Goal: Task Accomplishment & Management: Manage account settings

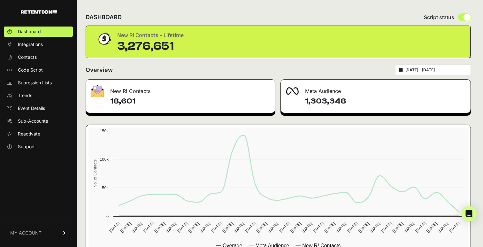
scroll to position [20, 0]
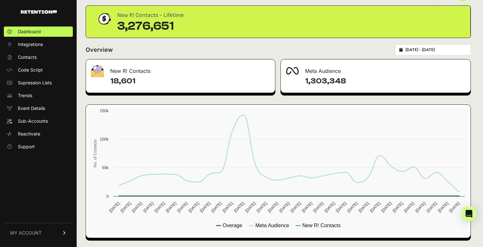
click at [49, 233] on link "MY ACCOUNT" at bounding box center [38, 232] width 69 height 19
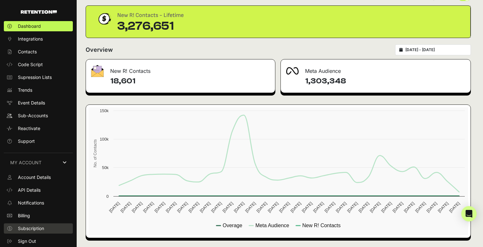
click at [46, 227] on link "Subscription" at bounding box center [38, 228] width 69 height 10
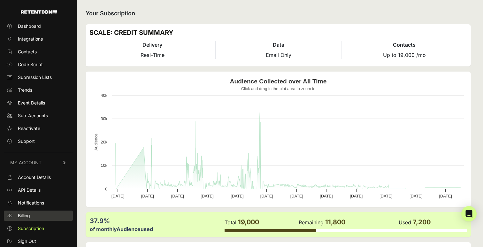
click at [39, 215] on link "Billing" at bounding box center [38, 215] width 69 height 10
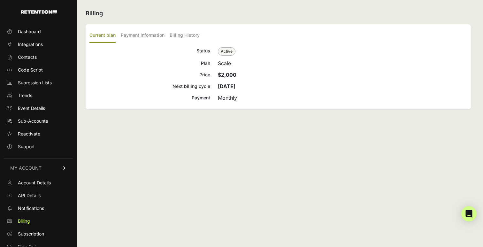
scroll to position [5, 0]
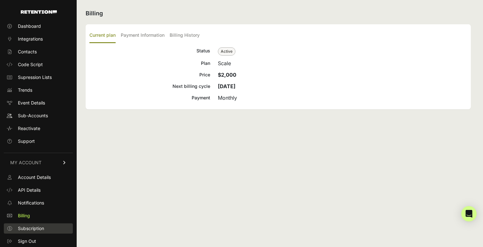
click at [47, 229] on link "Subscription" at bounding box center [38, 228] width 69 height 10
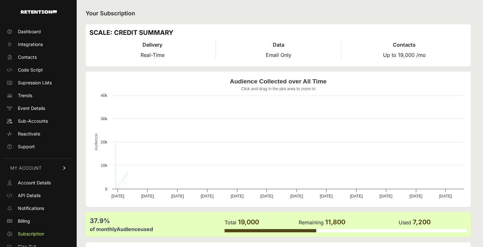
scroll to position [5, 0]
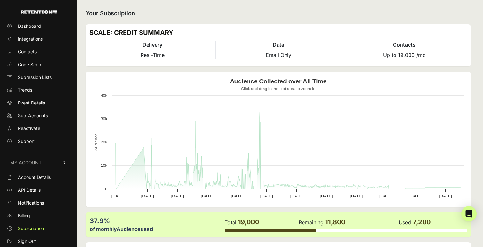
click at [294, 13] on h2 "Your Subscription" at bounding box center [278, 13] width 385 height 9
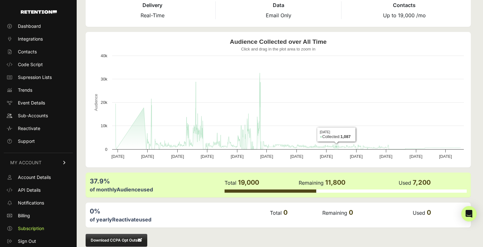
scroll to position [0, 0]
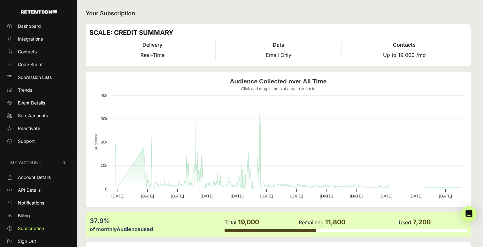
click at [298, 18] on div "Your Subscription SCALE: CREDIT SUMMARY Delivery Real-Time Data Email Only Cont…" at bounding box center [278, 149] width 403 height 298
click at [44, 26] on link "Dashboard" at bounding box center [38, 26] width 69 height 10
